Goal: Information Seeking & Learning: Learn about a topic

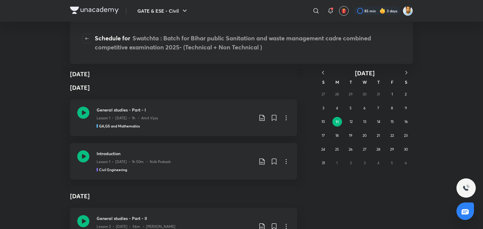
scroll to position [140, 0]
click at [201, 153] on h3 "Introduction" at bounding box center [175, 152] width 157 height 6
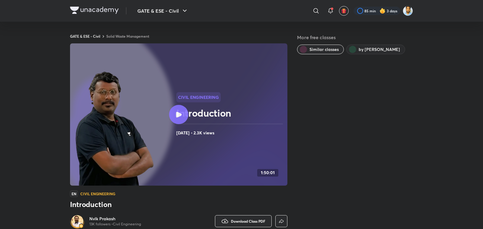
click at [181, 115] on div at bounding box center [178, 114] width 19 height 19
